Goal: Task Accomplishment & Management: Complete application form

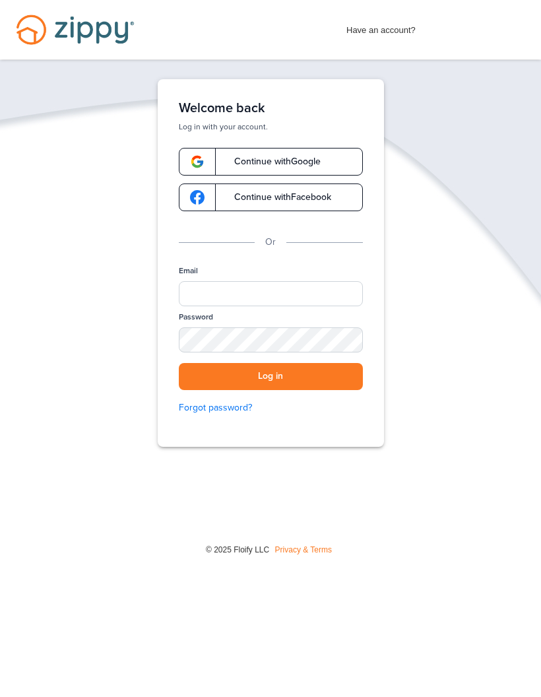
click at [319, 168] on link "Continue with Google" at bounding box center [271, 162] width 184 height 28
click at [294, 157] on span "Continue with Google" at bounding box center [271, 161] width 100 height 9
click at [254, 158] on span "Continue with Google" at bounding box center [271, 161] width 100 height 9
click at [284, 164] on span "Continue with Google" at bounding box center [271, 161] width 100 height 9
click at [286, 152] on link "Continue with Google" at bounding box center [271, 162] width 184 height 28
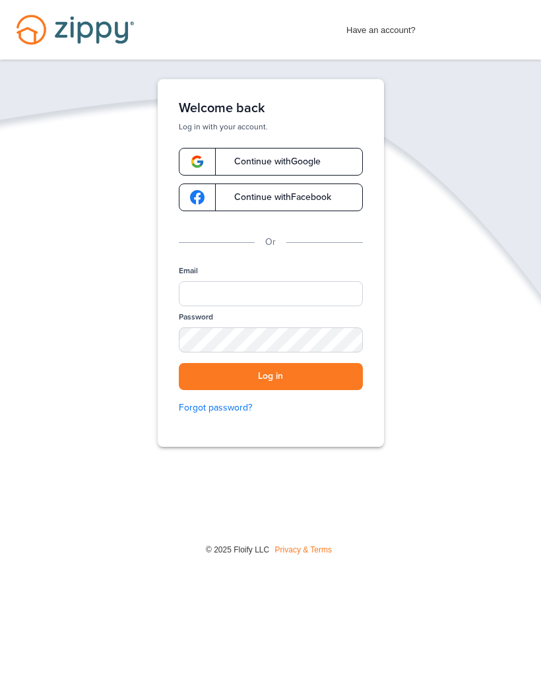
click at [278, 157] on span "Continue with Google" at bounding box center [271, 161] width 100 height 9
click at [274, 155] on link "Continue with Google" at bounding box center [271, 162] width 184 height 28
click at [274, 157] on span "Continue with Google" at bounding box center [271, 161] width 100 height 9
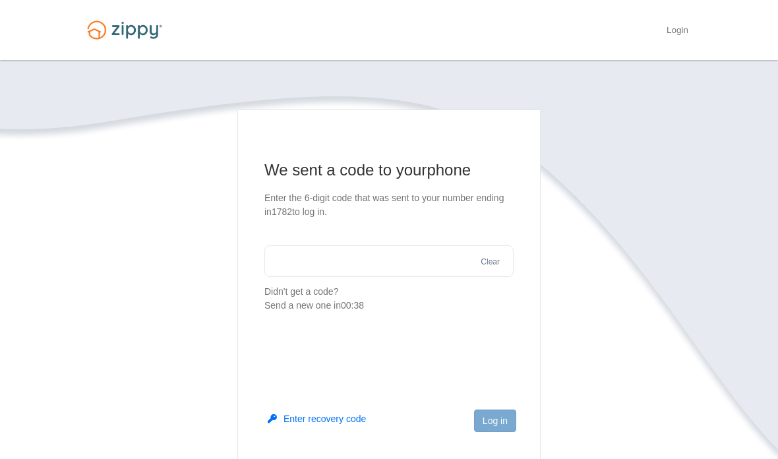
click at [346, 255] on input "text" at bounding box center [389, 261] width 249 height 32
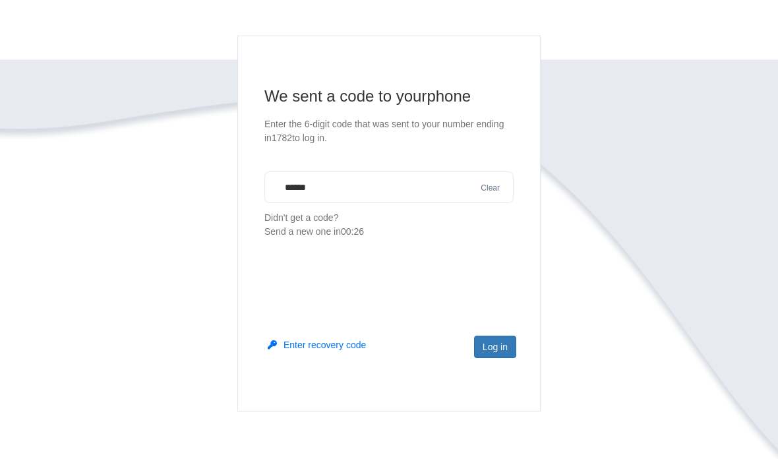
scroll to position [74, 0]
type input "******"
click at [501, 342] on button "Log in" at bounding box center [495, 347] width 42 height 22
